Goal: Browse casually

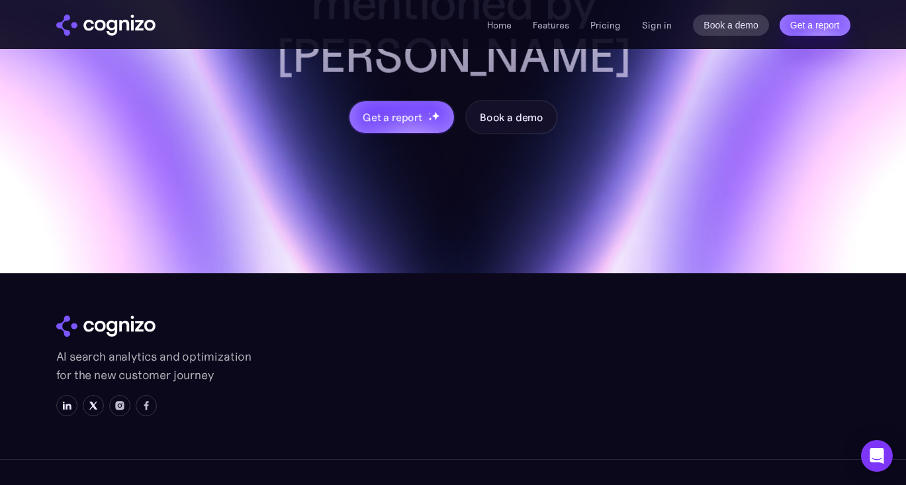
scroll to position [5348, 0]
